Goal: Check status: Check status

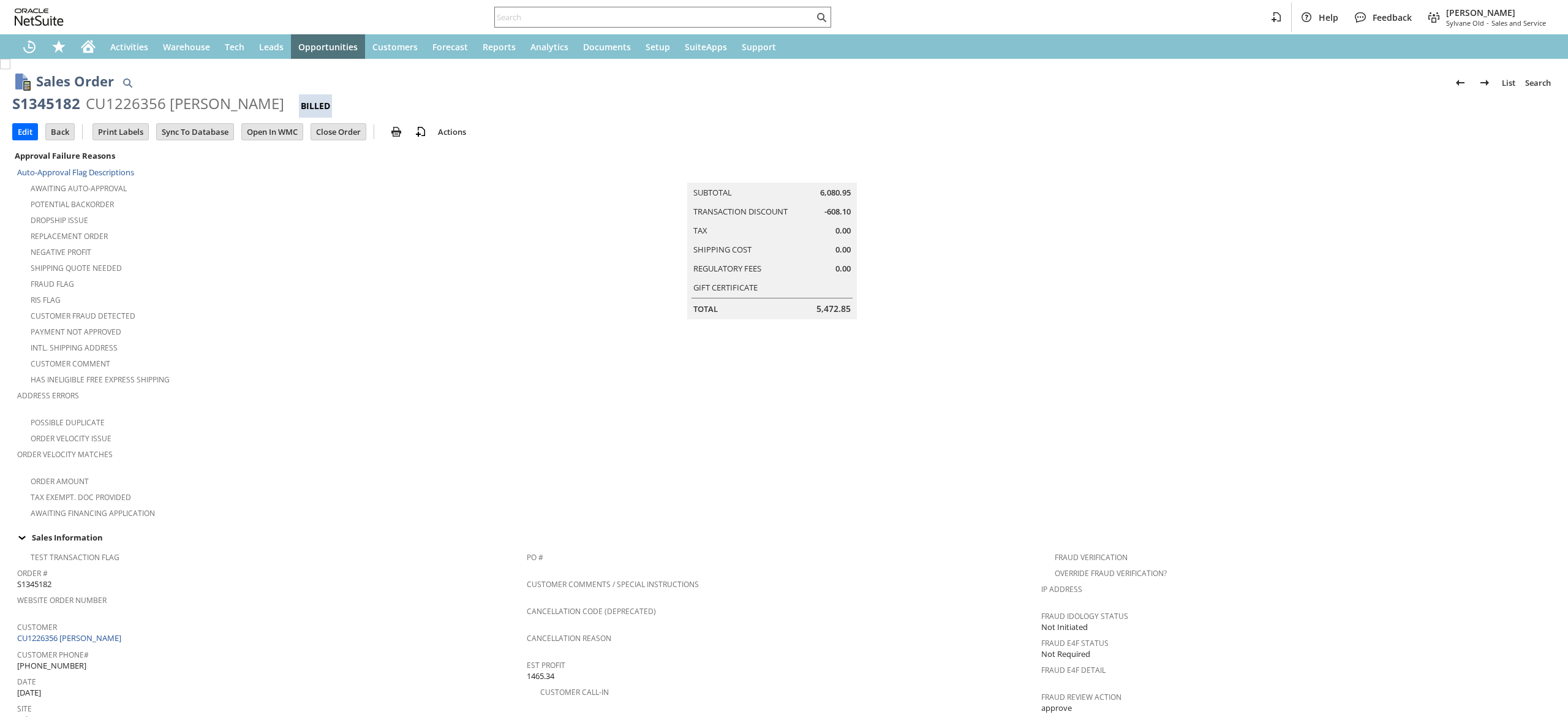
scroll to position [596, 0]
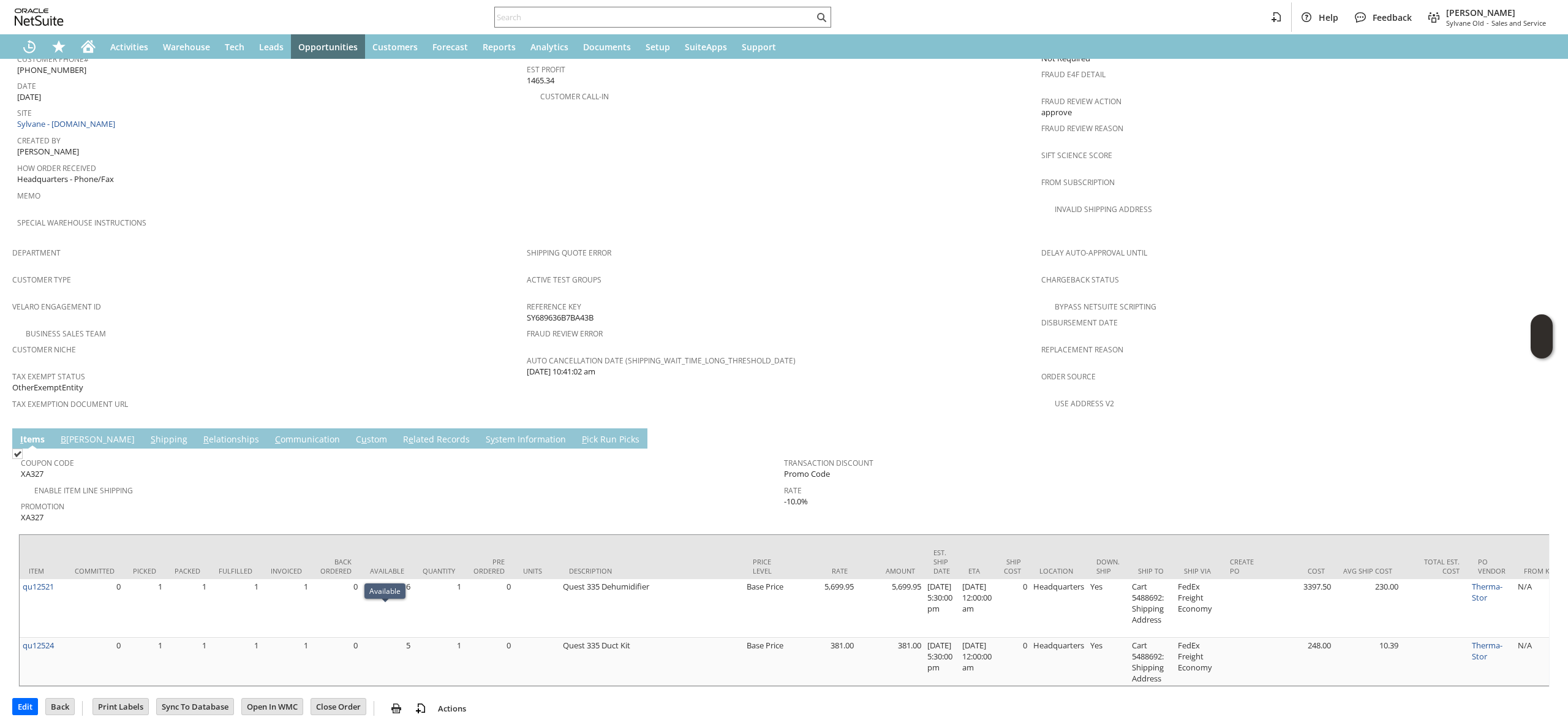
click at [484, 428] on td "S y stem Information" at bounding box center [525, 438] width 96 height 20
click at [483, 433] on link "S y stem Information" at bounding box center [525, 440] width 86 height 13
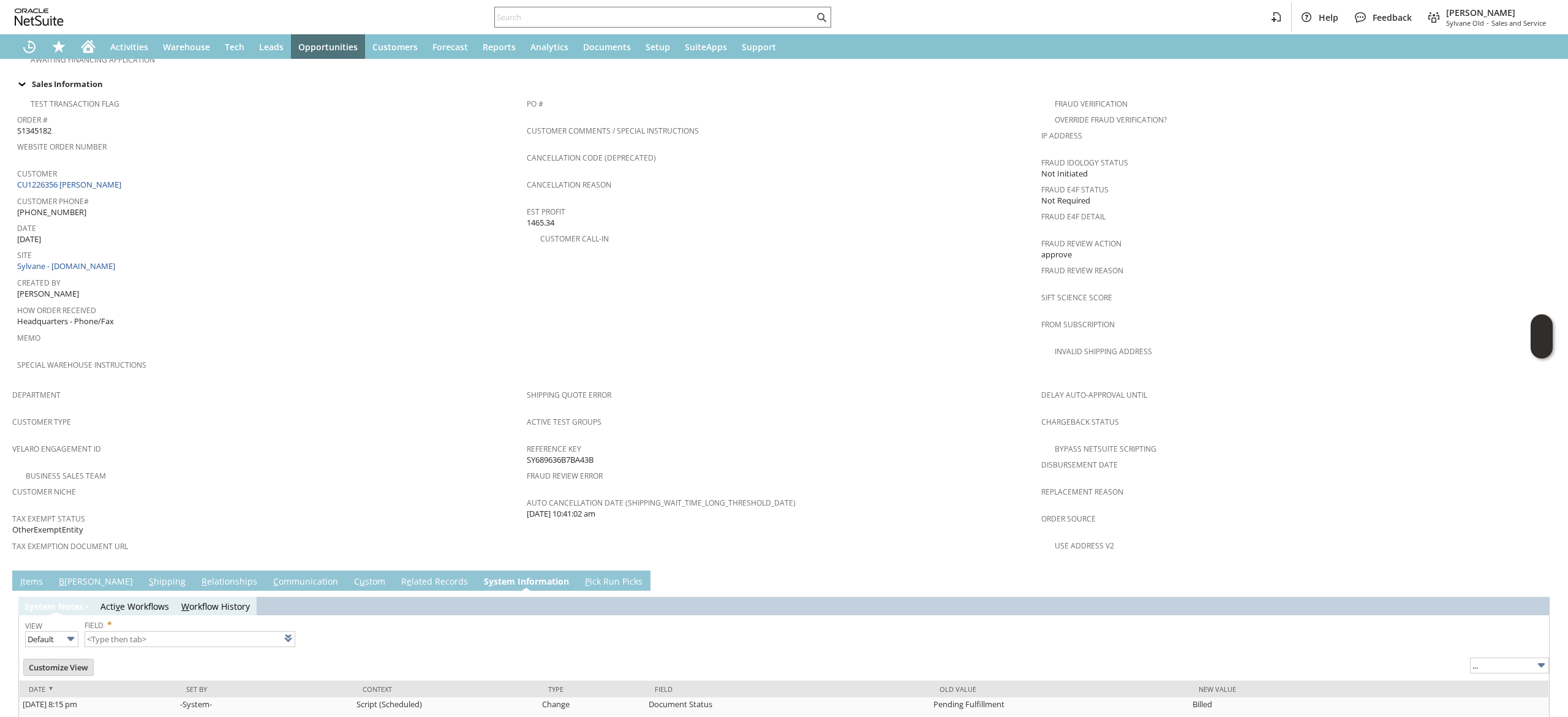
type input "1 to 25 of 99"
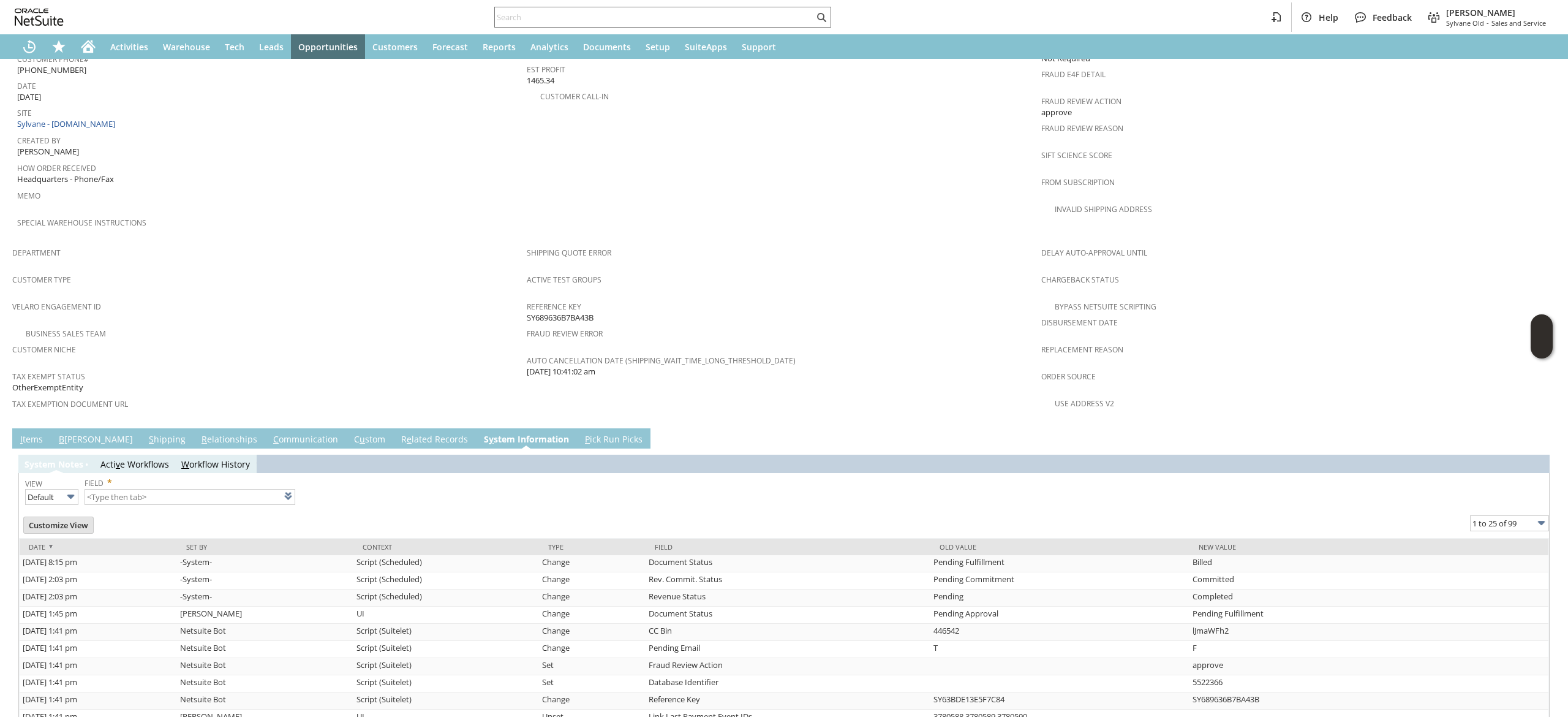
scroll to position [0, 0]
click at [398, 433] on link "R e lated Records" at bounding box center [434, 440] width 73 height 13
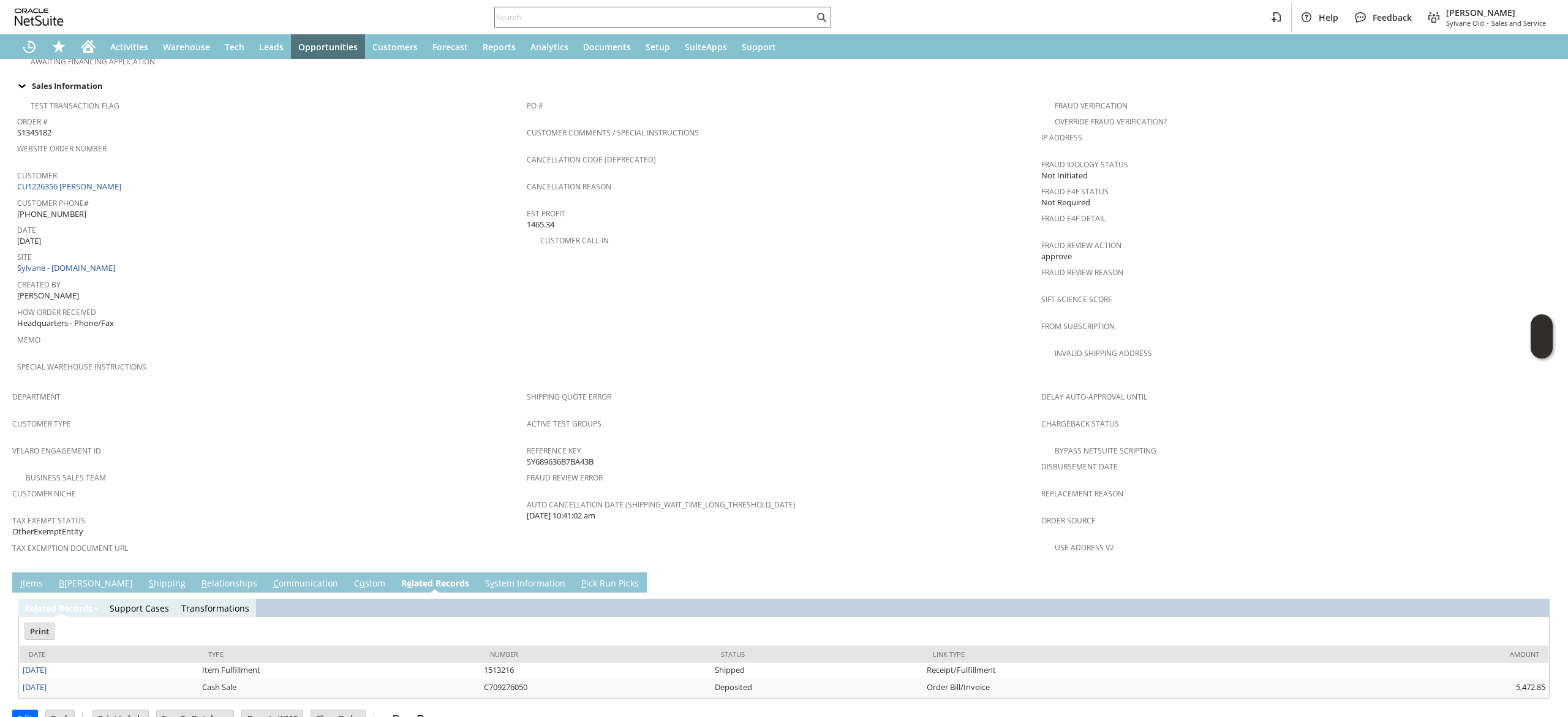
click at [20, 577] on span "I" at bounding box center [21, 583] width 2 height 12
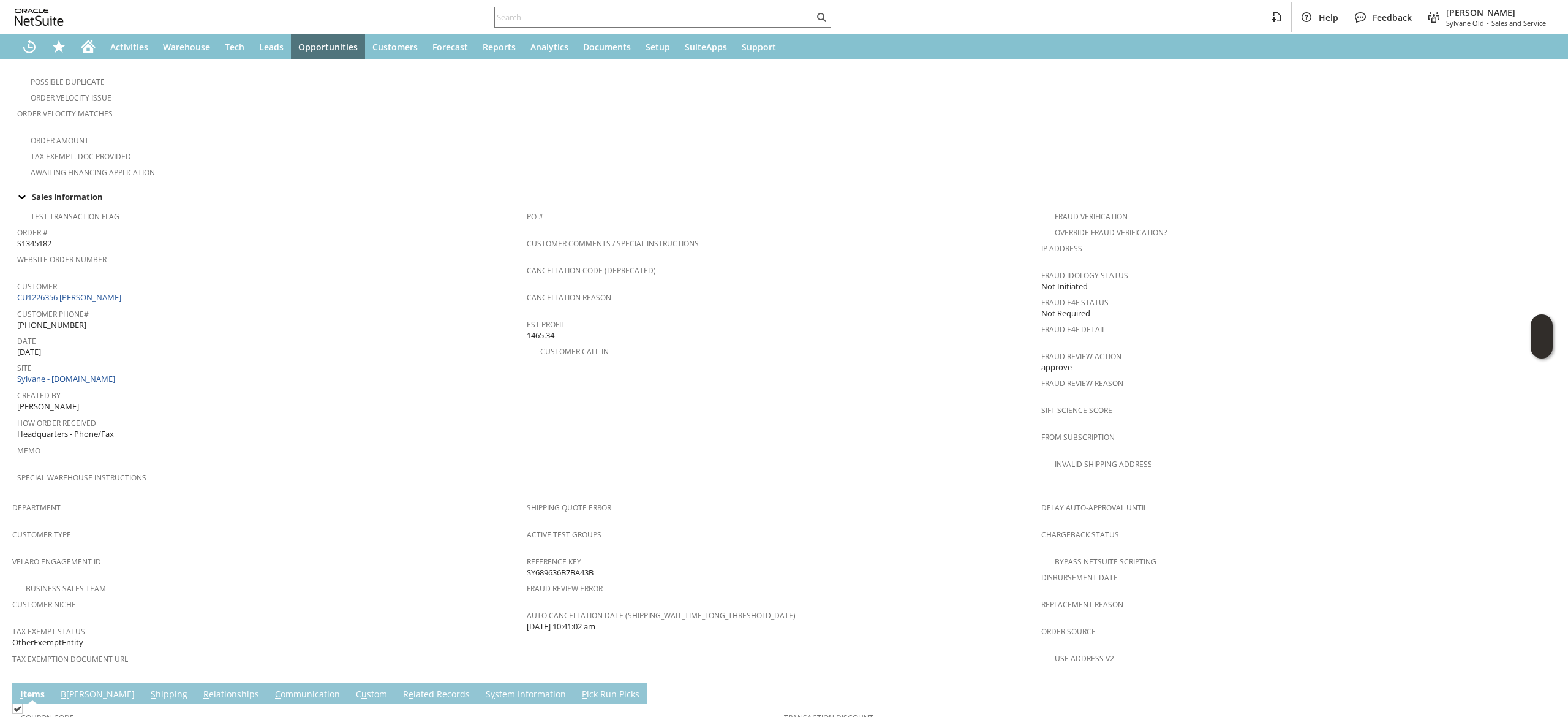
scroll to position [339, 0]
click at [96, 306] on span "Customer Phone#" at bounding box center [268, 313] width 503 height 14
click at [103, 293] on link "CU1226356 Alex Naumenko" at bounding box center [70, 298] width 107 height 11
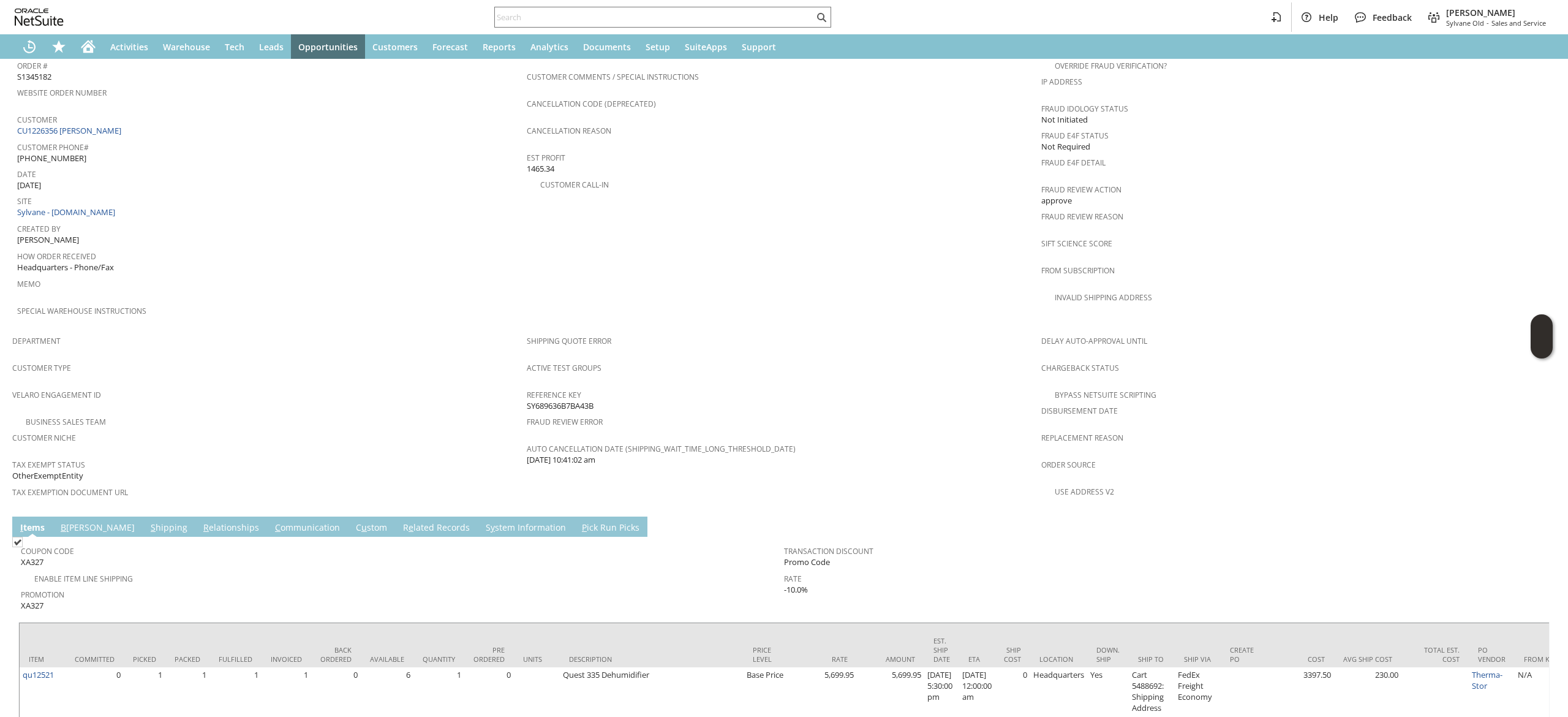
scroll to position [516, 0]
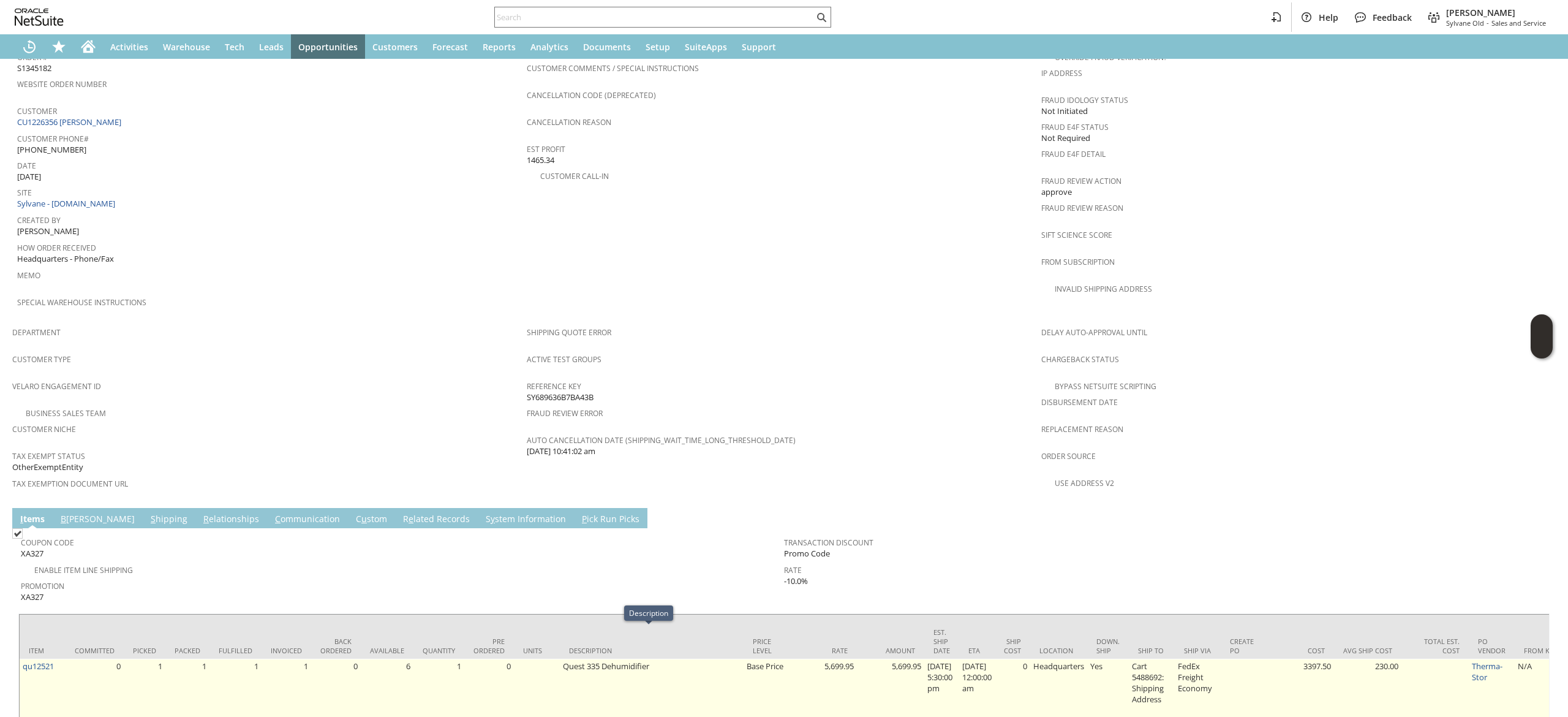
click at [620, 659] on td "Quest 335 Dehumidifier" at bounding box center [652, 688] width 184 height 59
copy tr "Quest 335 Dehumidifier"
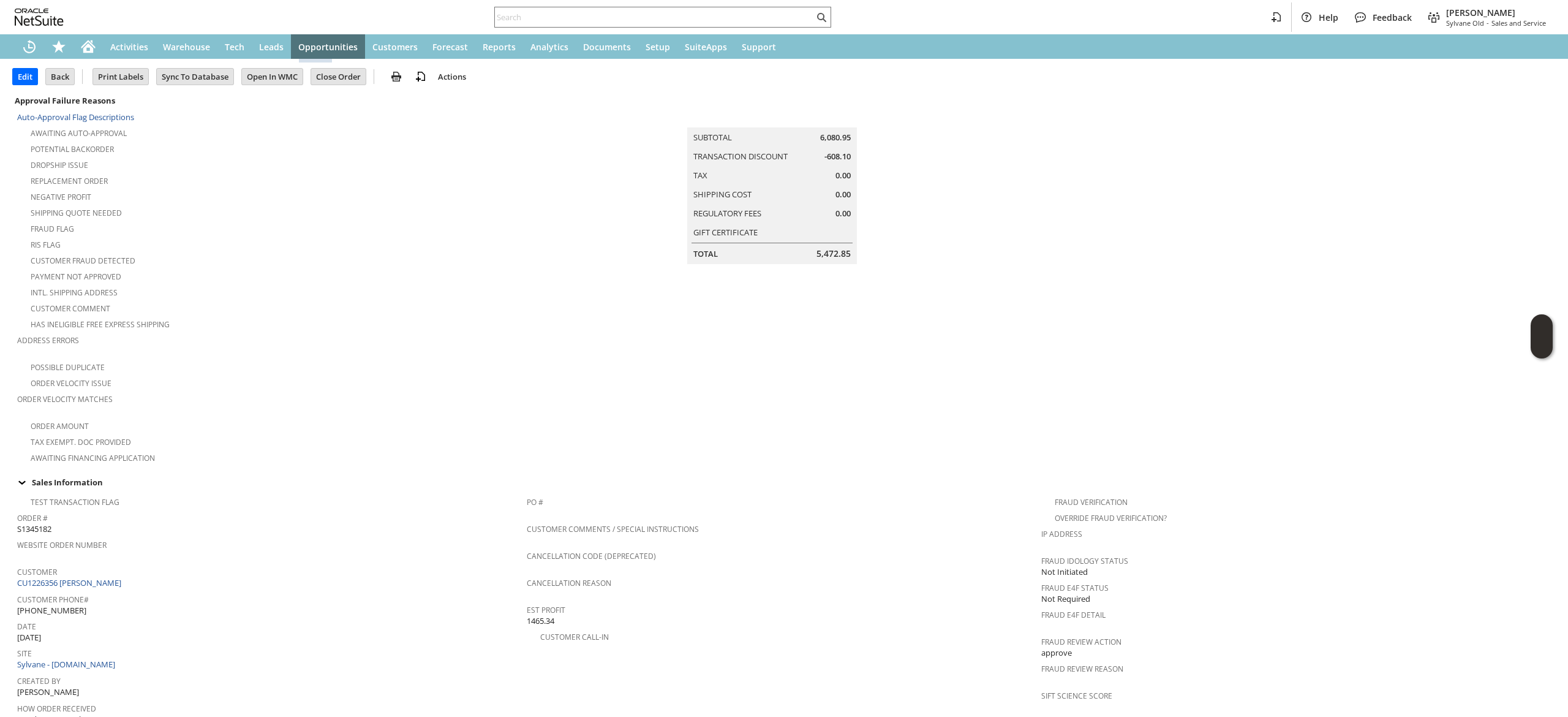
scroll to position [0, 0]
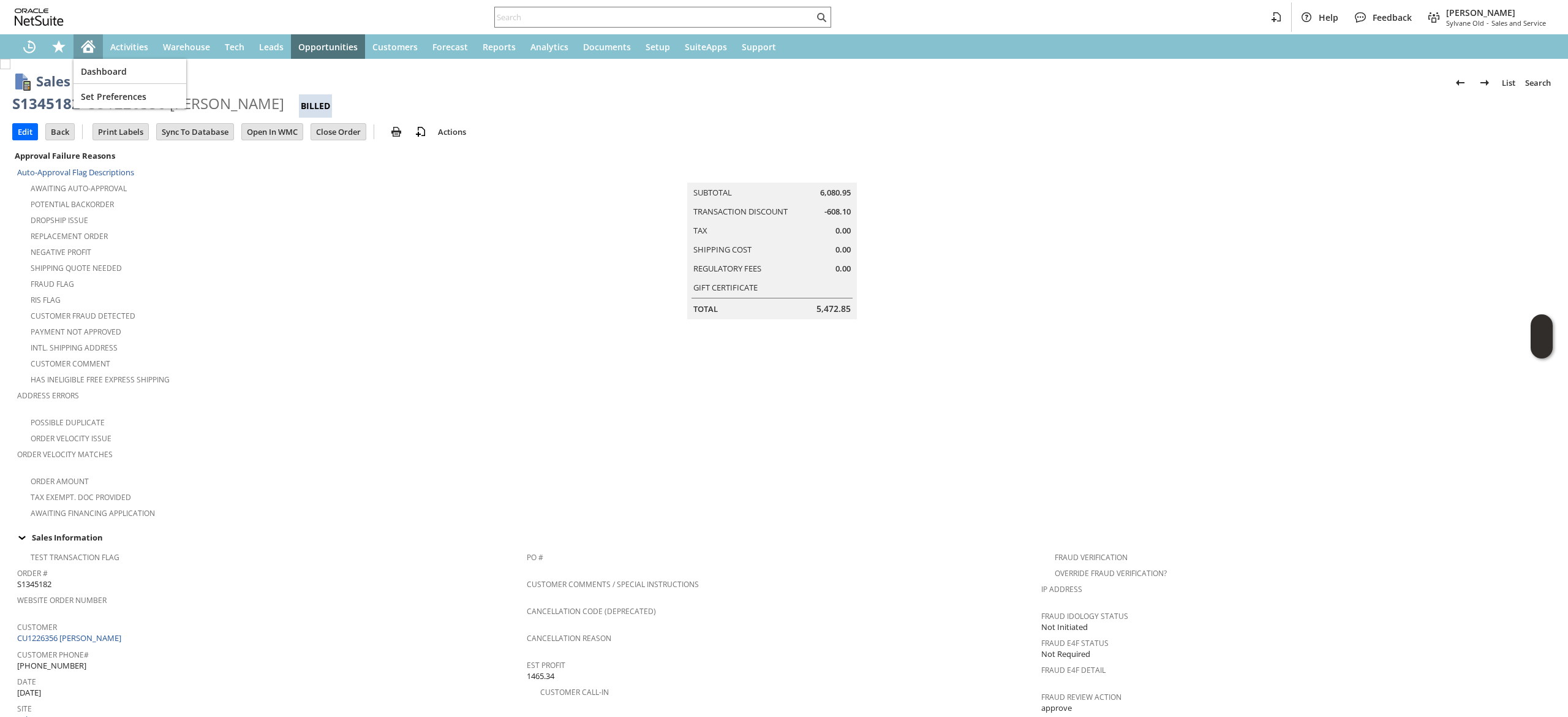
click at [95, 53] on icon "Home" at bounding box center [88, 47] width 15 height 15
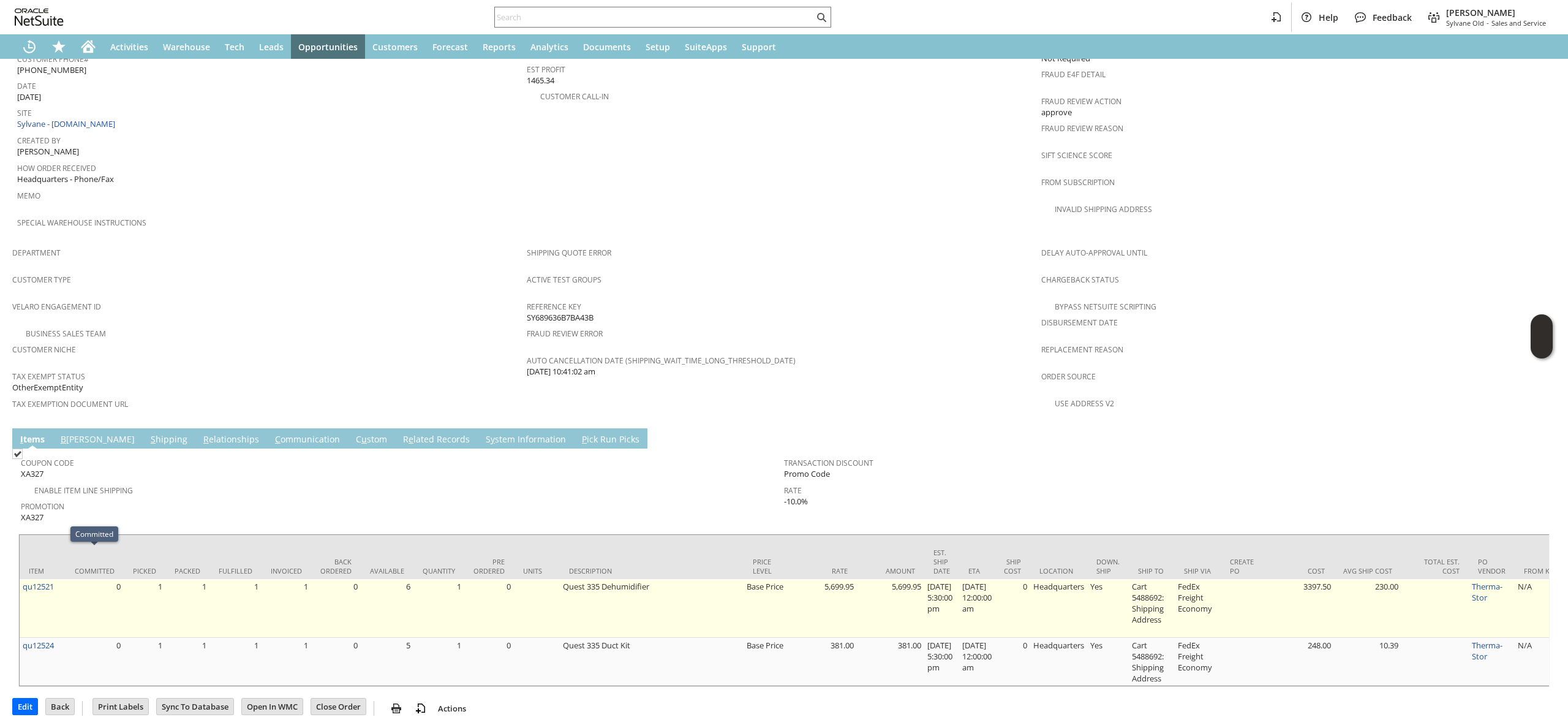
click at [57, 579] on td "qu12521" at bounding box center [43, 608] width 46 height 59
click at [47, 581] on link "qu12521" at bounding box center [38, 586] width 31 height 11
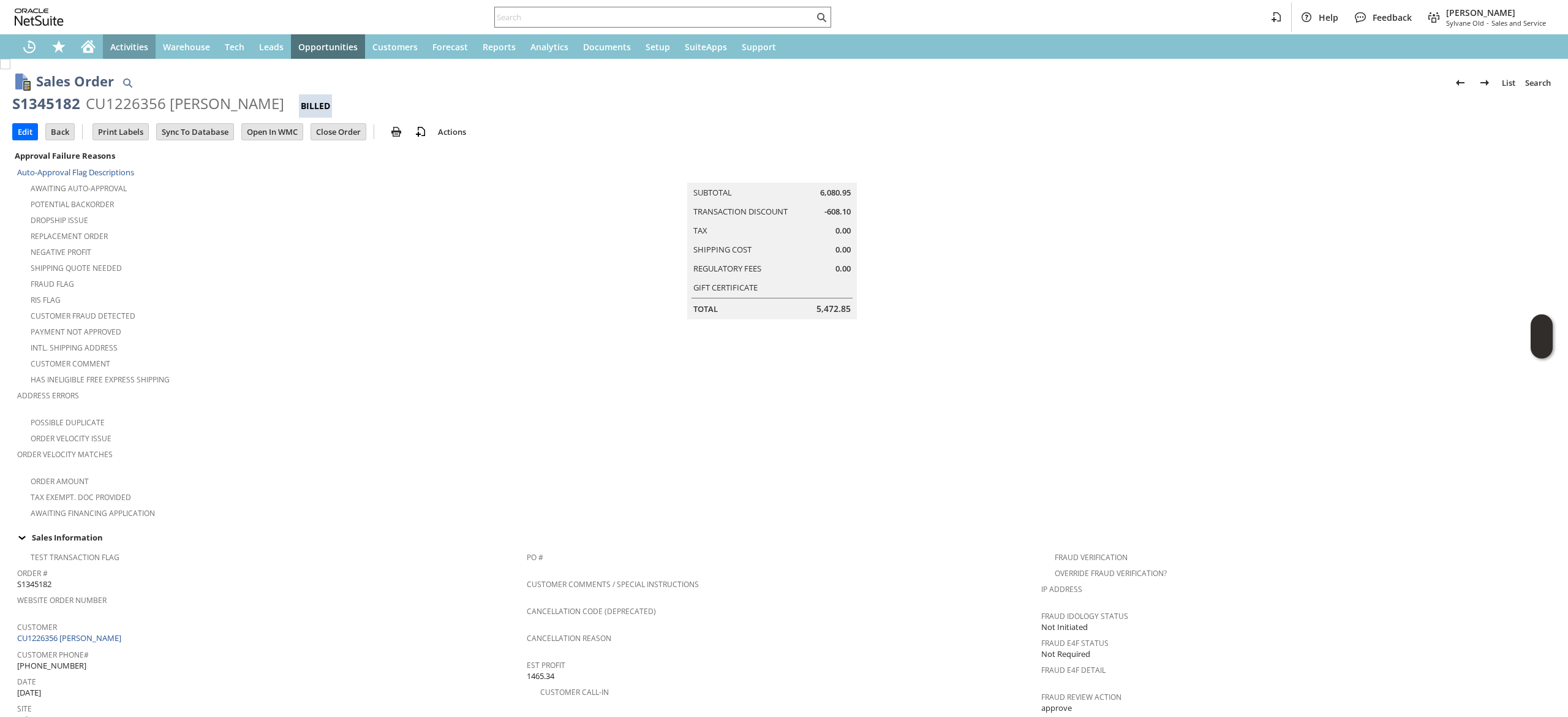
scroll to position [380, 0]
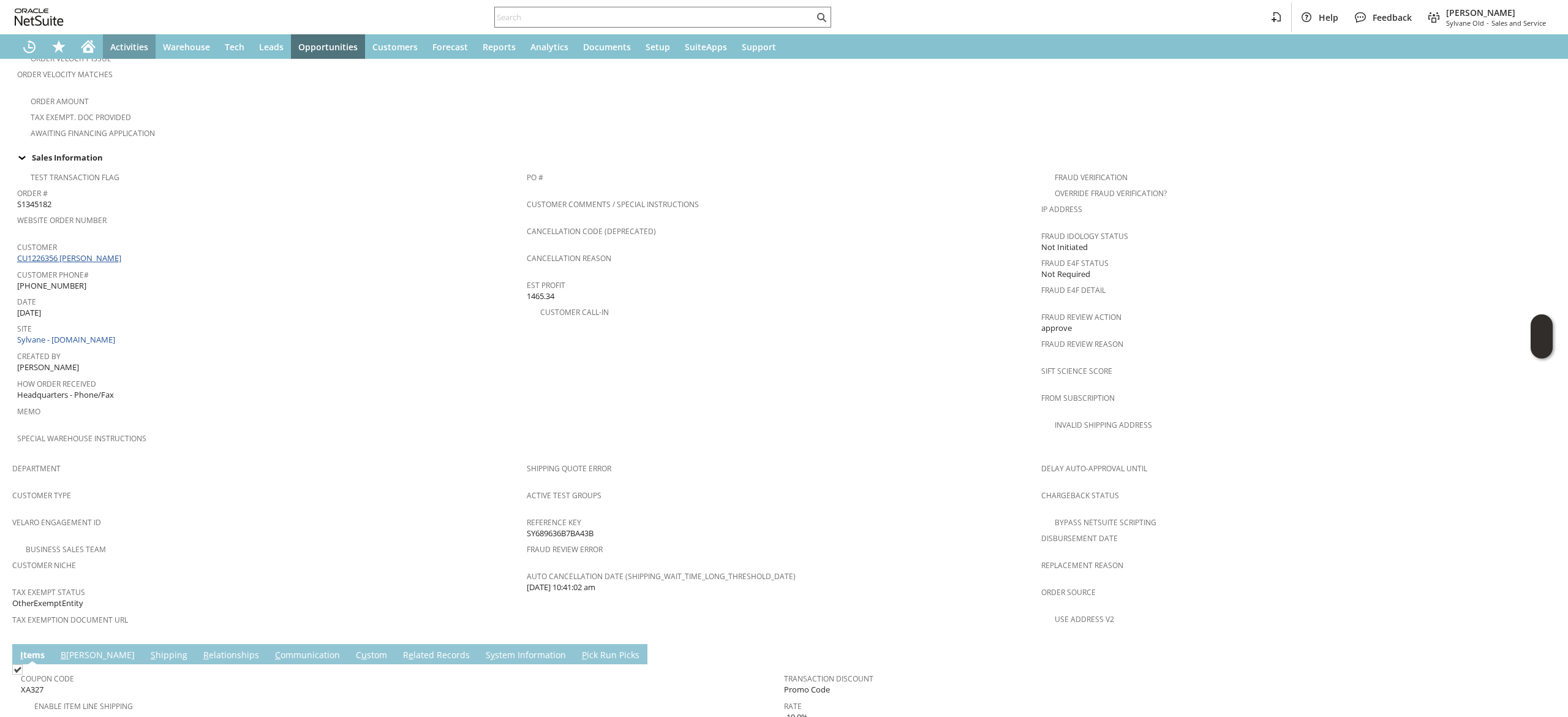
click at [121, 252] on span at bounding box center [123, 257] width 3 height 11
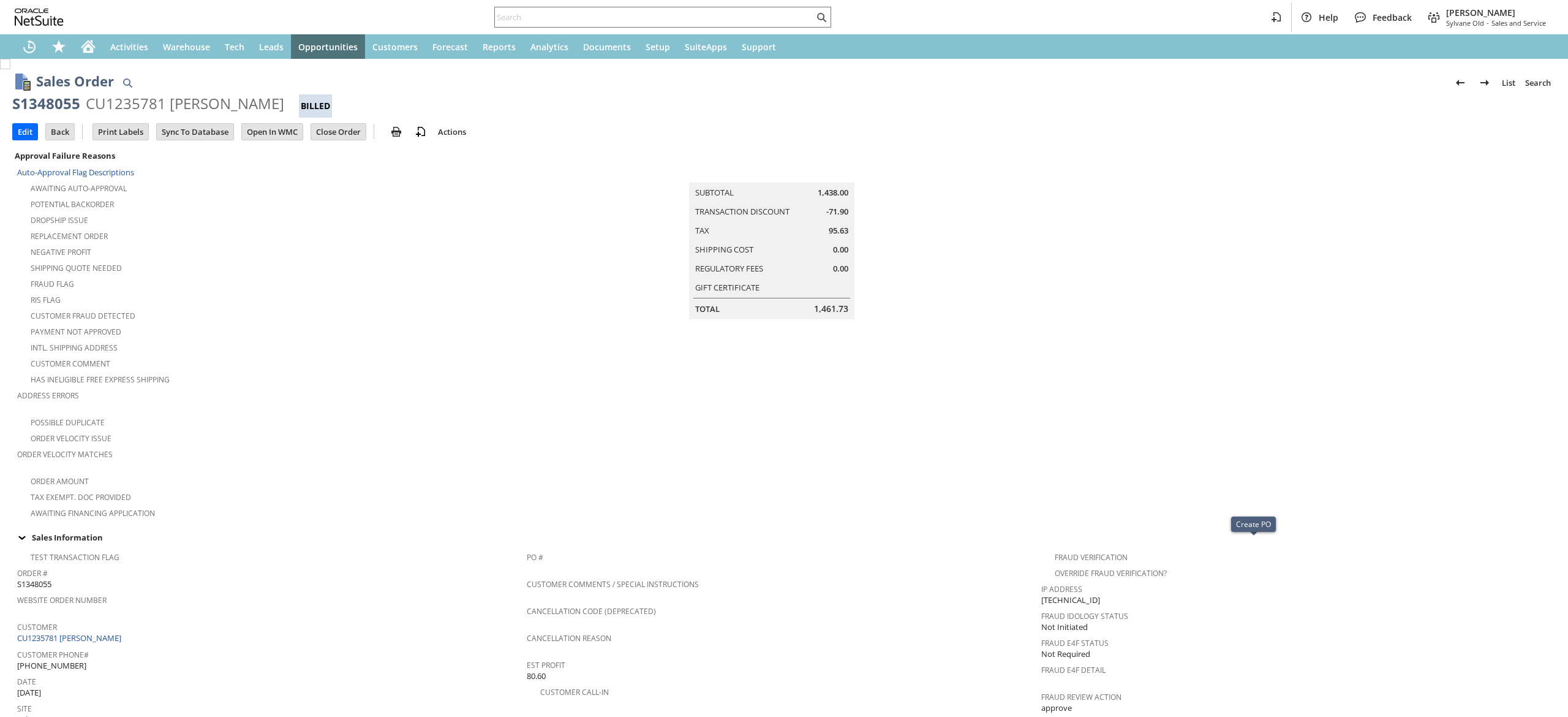
scroll to position [662, 0]
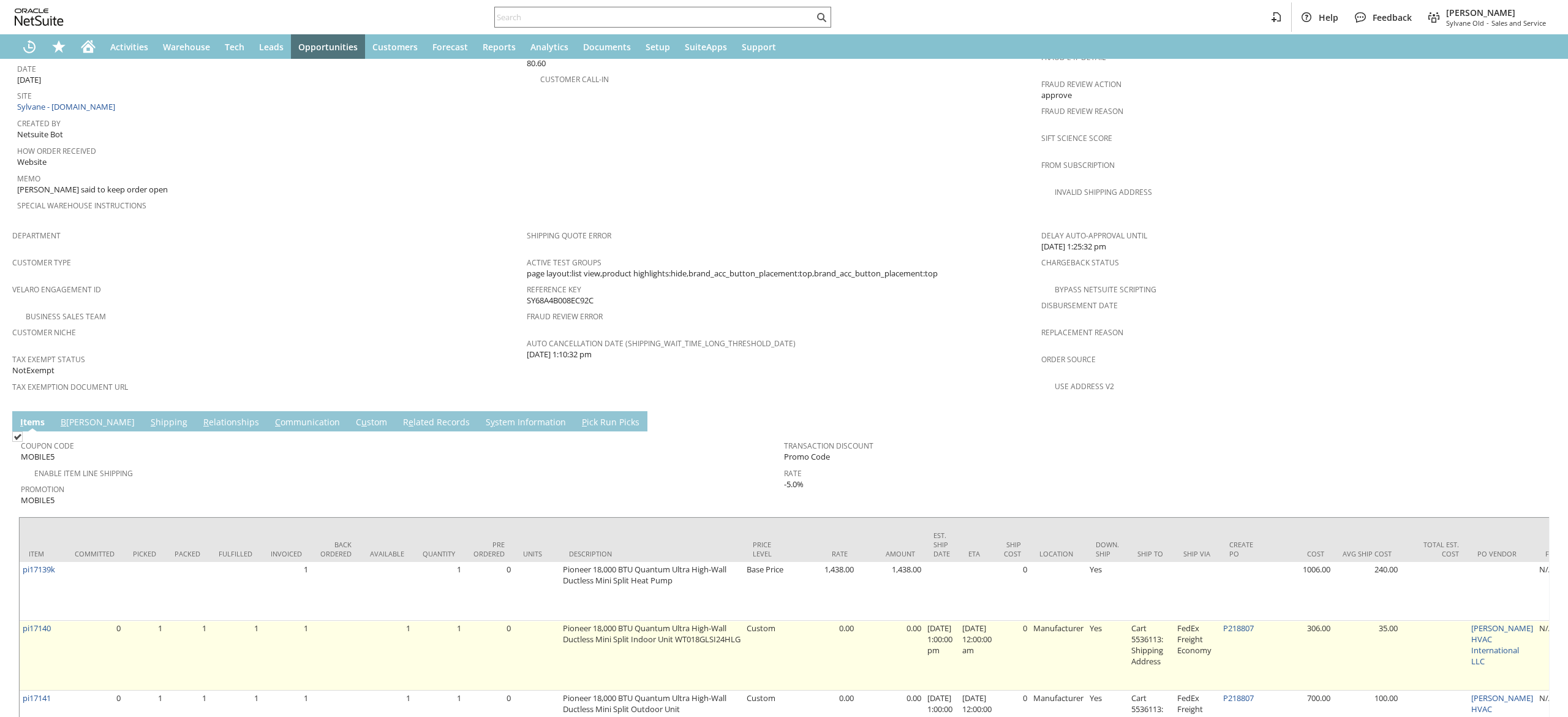
scroll to position [695, 0]
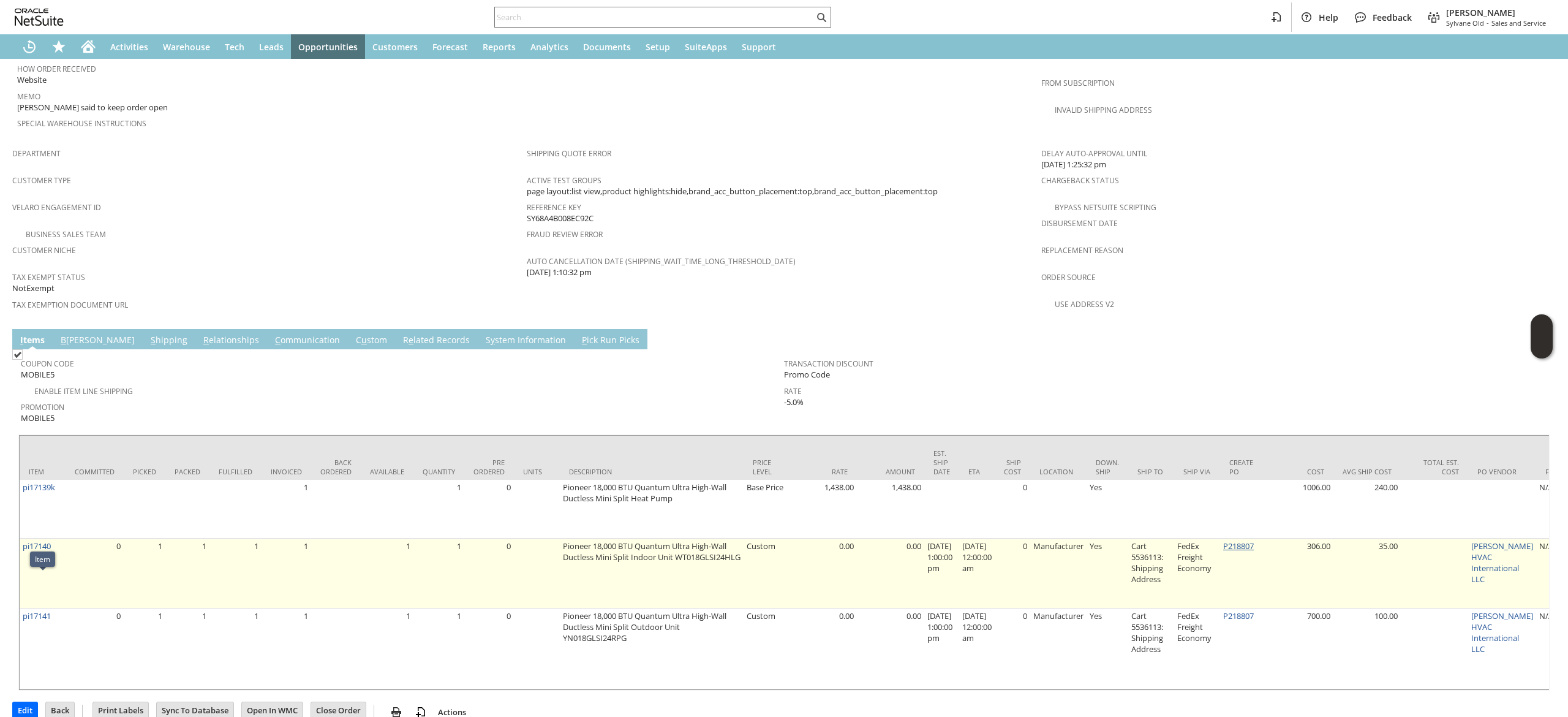
click at [1247, 540] on link "P218807" at bounding box center [1238, 546] width 30 height 11
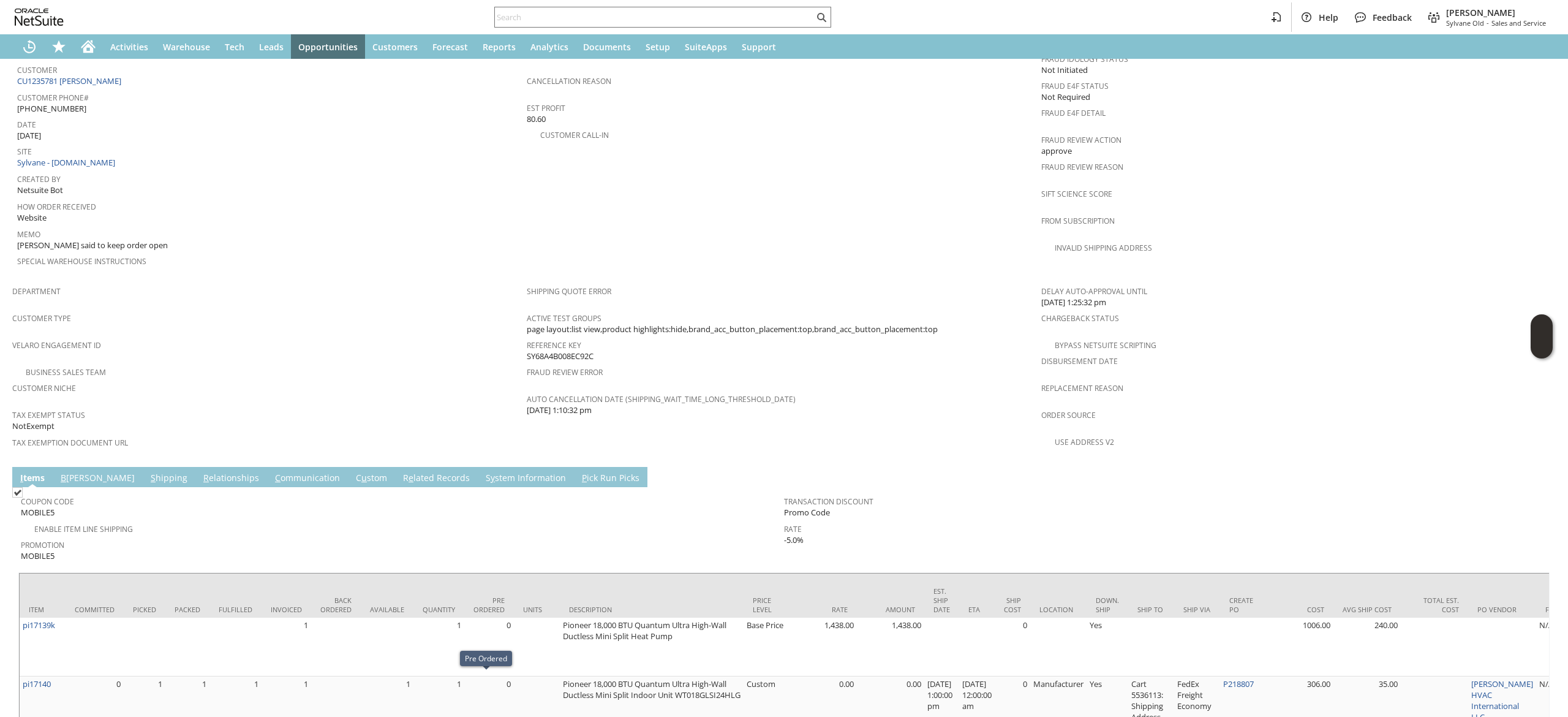
scroll to position [572, 0]
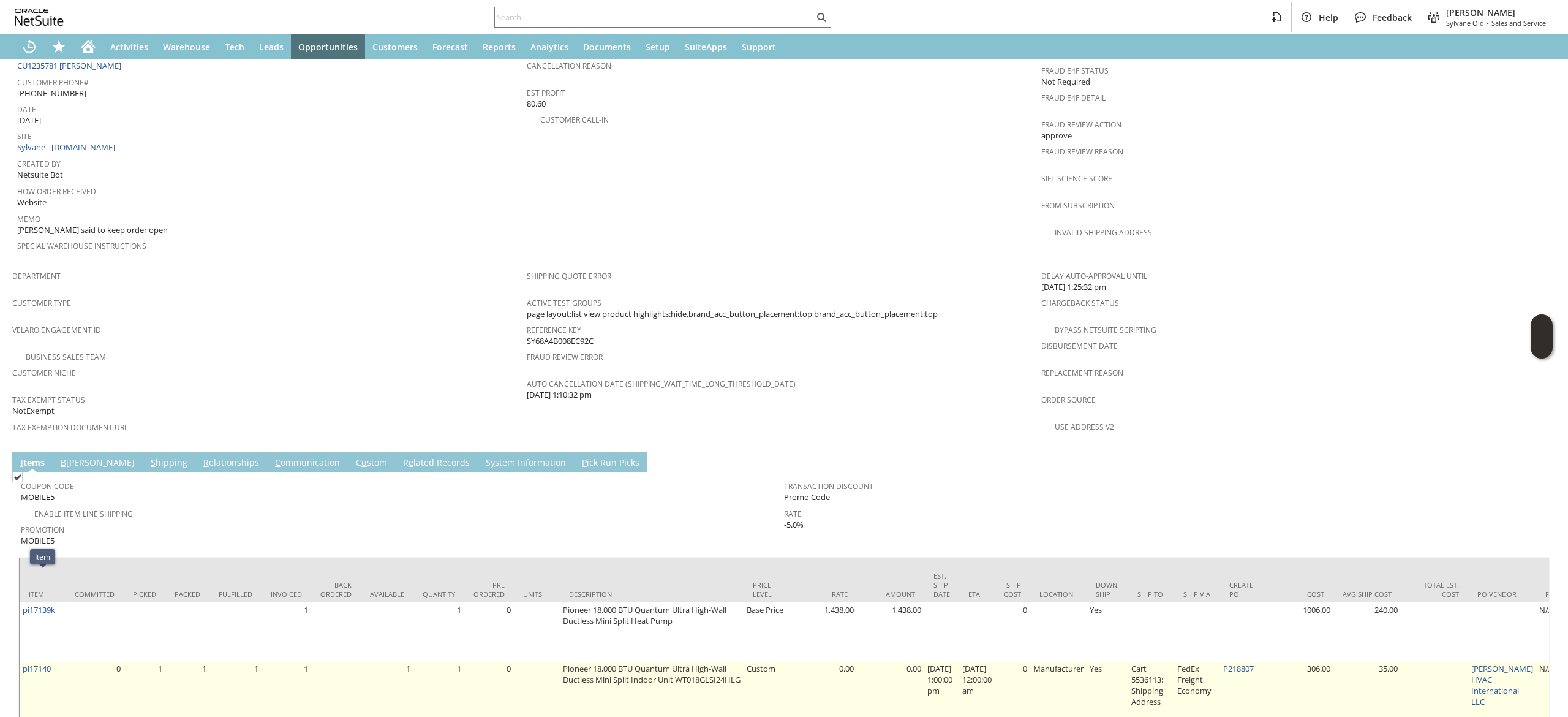
click at [41, 661] on td "pi17140" at bounding box center [43, 696] width 46 height 69
click at [47, 663] on link "pi17140" at bounding box center [37, 668] width 28 height 11
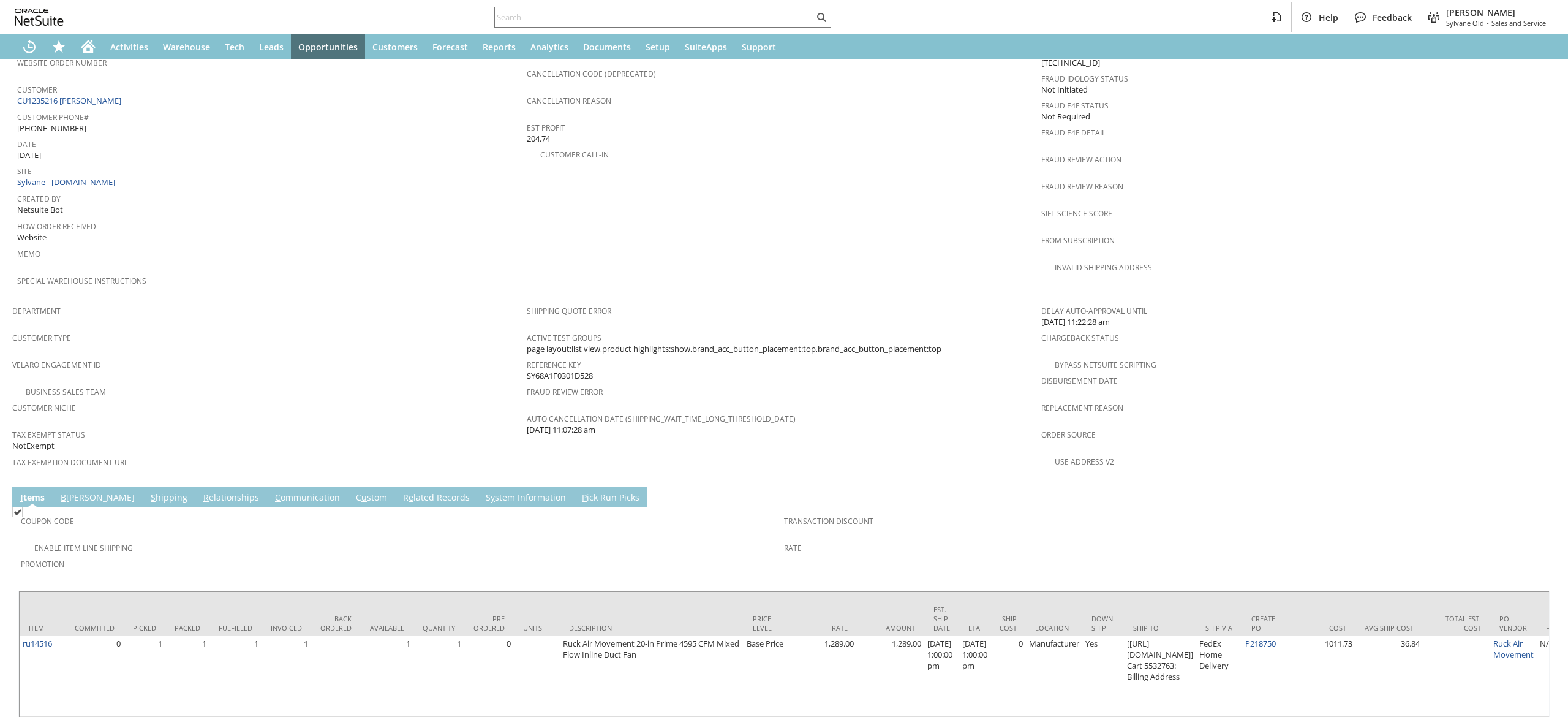
scroll to position [0, 314]
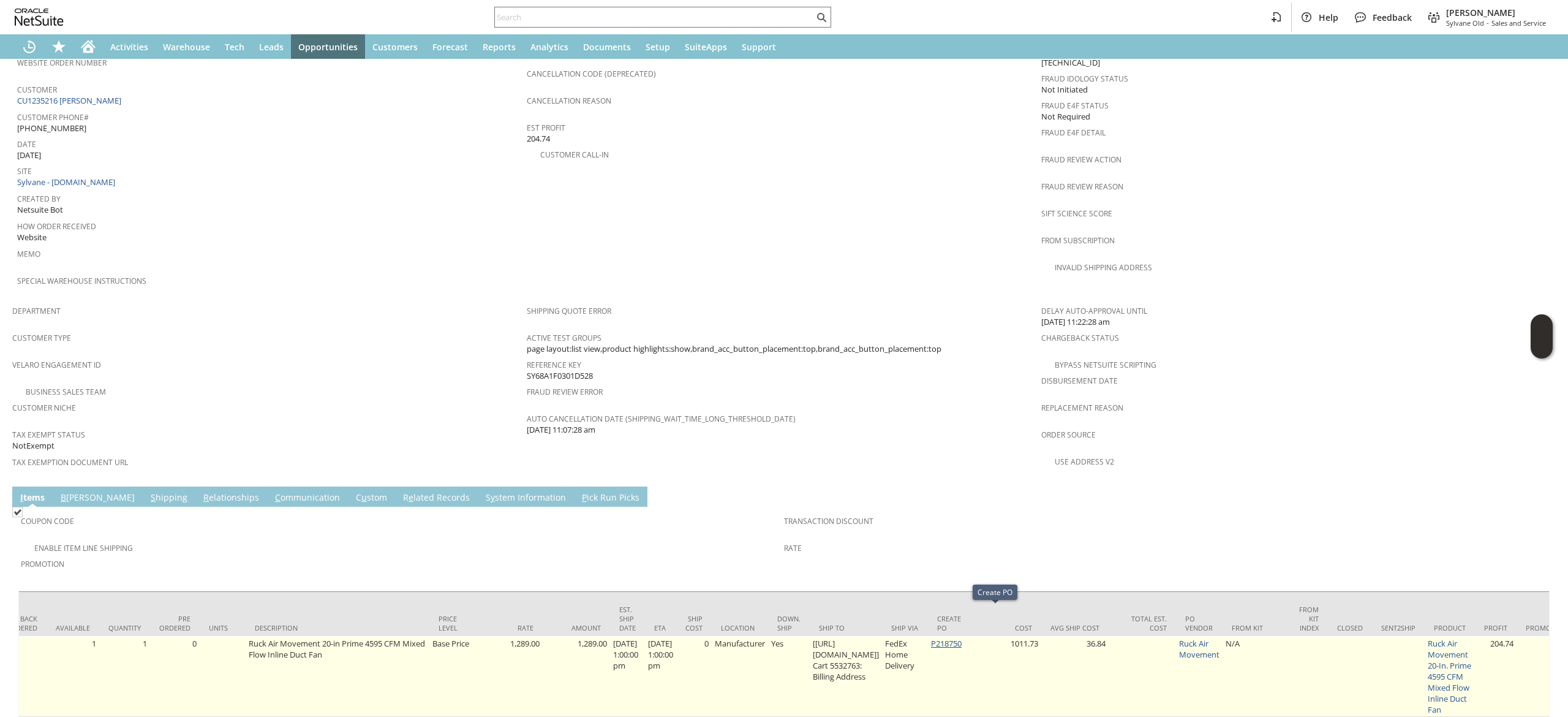
click at [961, 638] on link "P218750" at bounding box center [946, 643] width 30 height 11
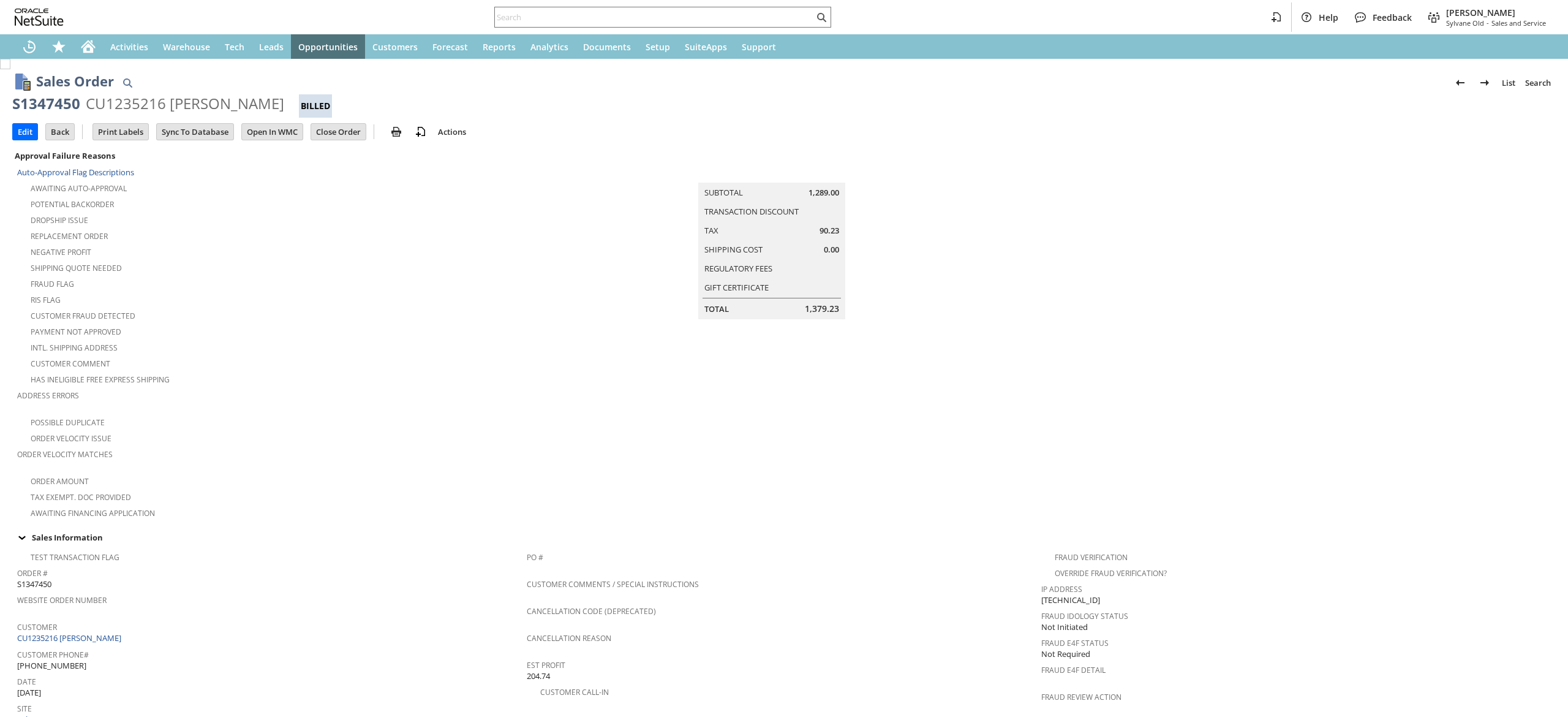
scroll to position [570, 0]
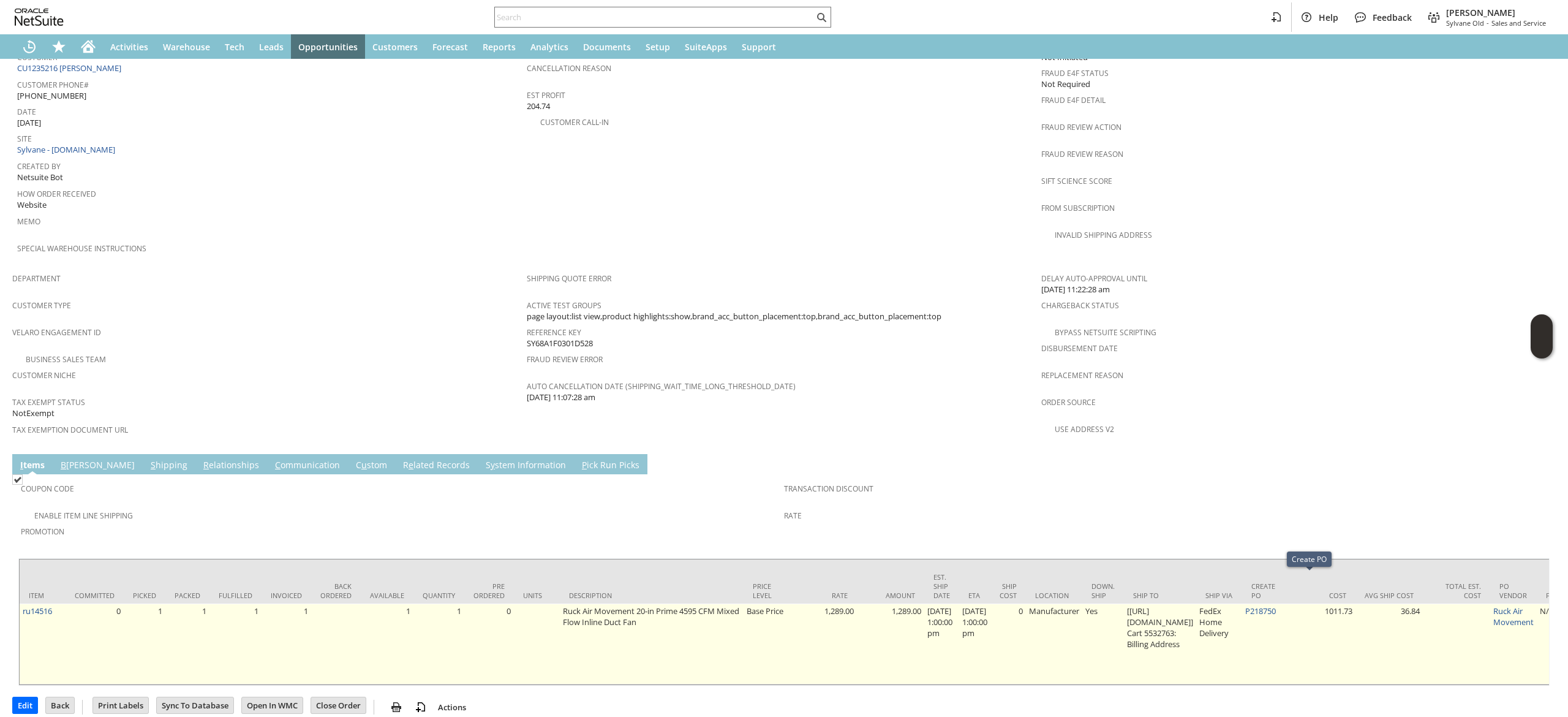
click at [1288, 603] on td "P218750" at bounding box center [1265, 643] width 46 height 81
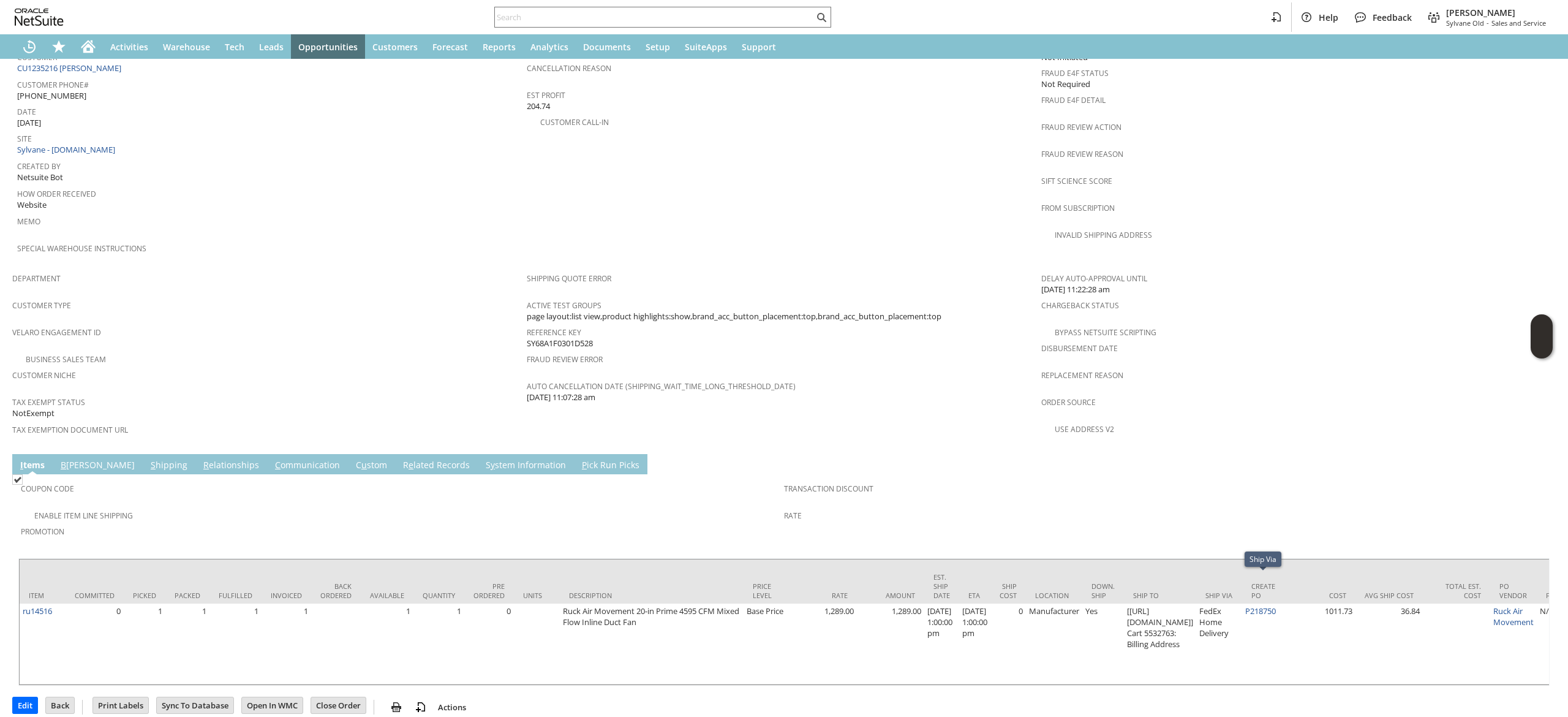
click at [1241, 410] on td "Delay Auto-Approval Until 8/17/2025 11:22:28 am Chargeback Status Bypass NetSui…" at bounding box center [1298, 357] width 514 height 181
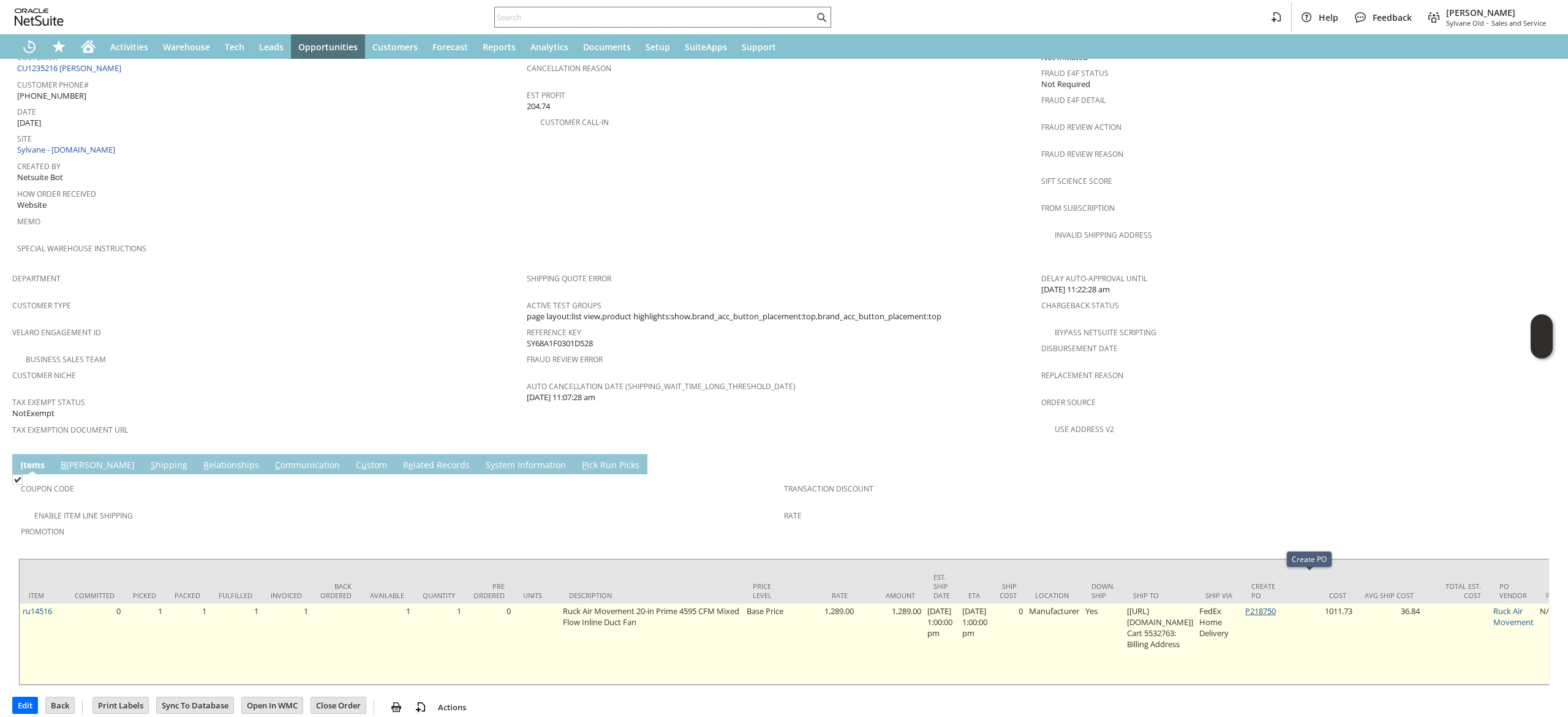
click at [1275, 605] on link "P218750" at bounding box center [1260, 611] width 30 height 11
